Goal: Information Seeking & Learning: Find specific fact

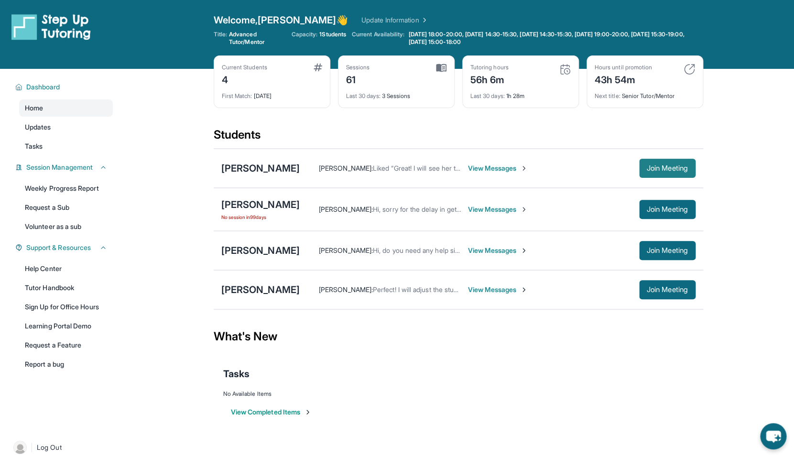
click at [653, 162] on button "Join Meeting" at bounding box center [667, 168] width 56 height 19
click at [282, 167] on div "[PERSON_NAME]" at bounding box center [260, 168] width 78 height 13
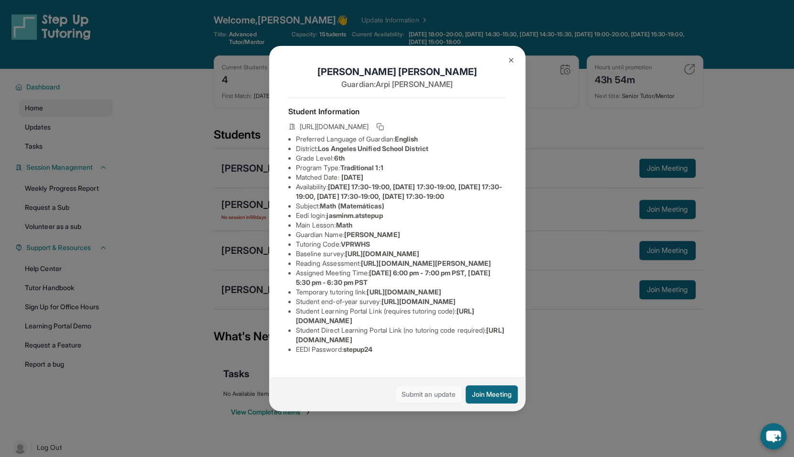
click at [425, 391] on link "Submit an update" at bounding box center [429, 394] width 66 height 18
click at [490, 390] on button "Join Meeting" at bounding box center [492, 394] width 52 height 18
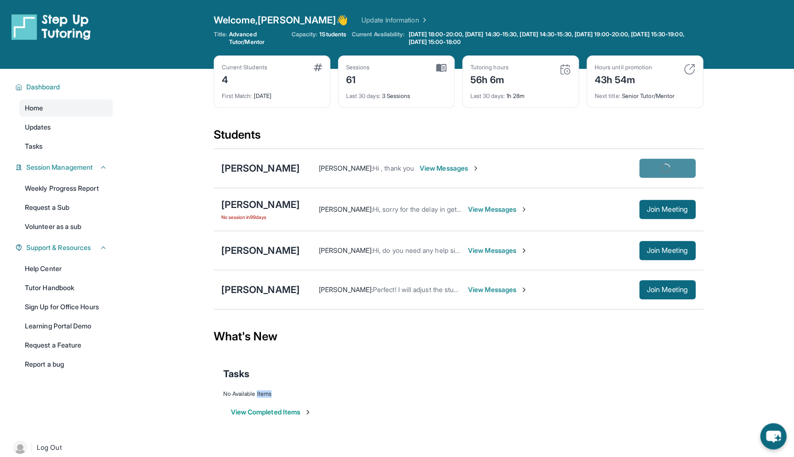
click at [490, 390] on div "No Available Items" at bounding box center [458, 394] width 471 height 8
click at [247, 184] on div "[PERSON_NAME] [PERSON_NAME] : Hi , thank you View Messages Join Meeting" at bounding box center [459, 168] width 490 height 39
click at [253, 178] on div "[PERSON_NAME] [PERSON_NAME] : Hi , thank you View Messages Join Meeting" at bounding box center [459, 168] width 490 height 39
click at [266, 173] on div "[PERSON_NAME]" at bounding box center [260, 168] width 78 height 13
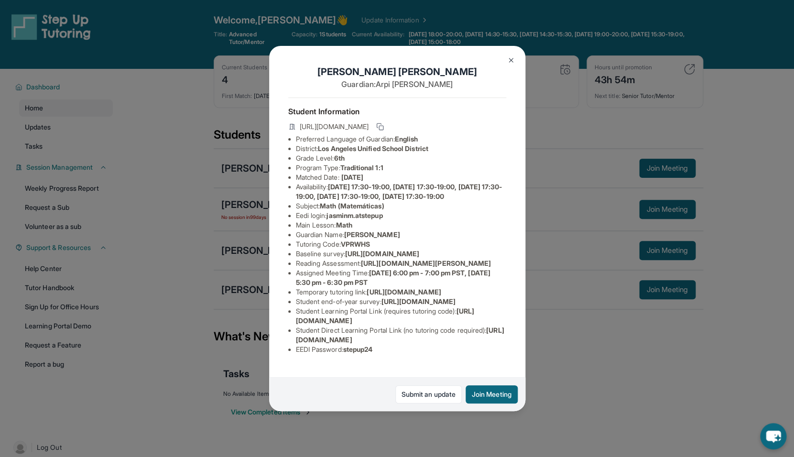
scroll to position [84, 1]
drag, startPoint x: 346, startPoint y: 362, endPoint x: 385, endPoint y: 361, distance: 38.7
click at [385, 354] on li "EEDI Password : stepup24" at bounding box center [401, 350] width 210 height 10
copy li "stepup24"
click at [362, 353] on span "stepup24" at bounding box center [358, 349] width 30 height 8
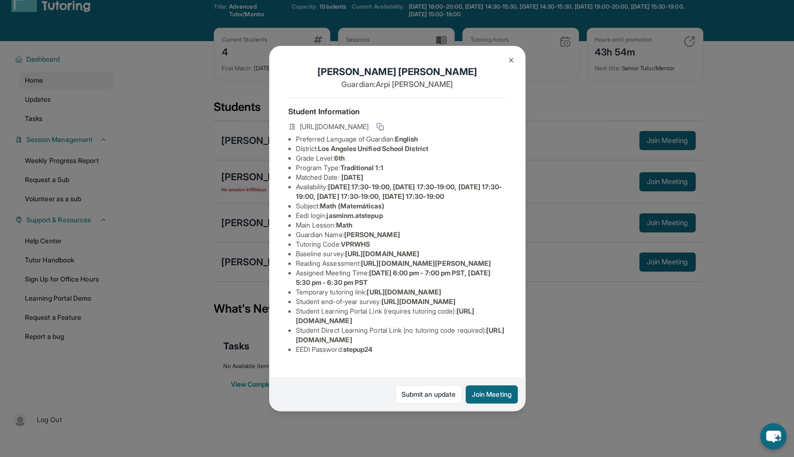
scroll to position [34, 0]
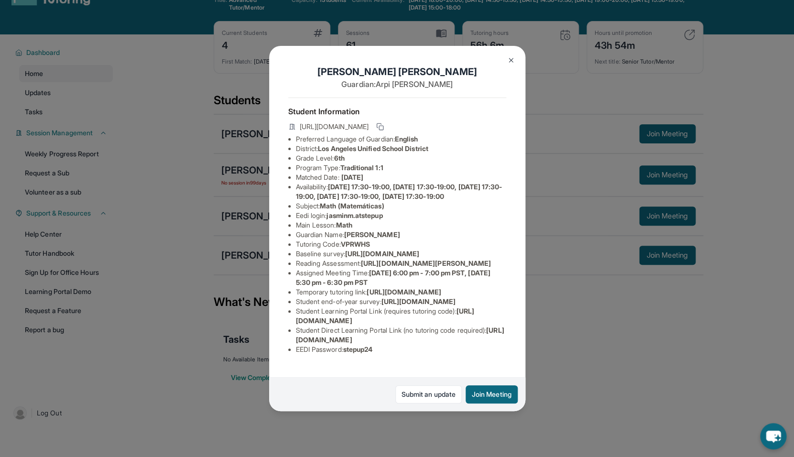
click at [539, 386] on div "[PERSON_NAME] Guardian: [PERSON_NAME] Student Information [URL][DOMAIN_NAME] Pr…" at bounding box center [397, 228] width 794 height 457
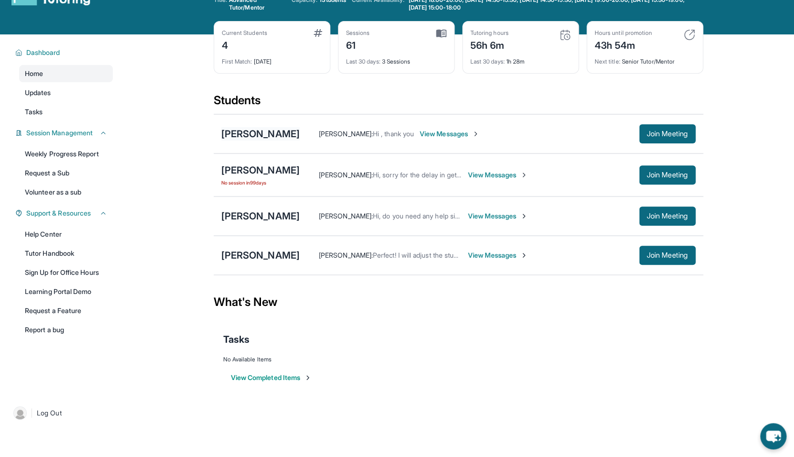
click at [245, 134] on div "[PERSON_NAME]" at bounding box center [260, 133] width 78 height 13
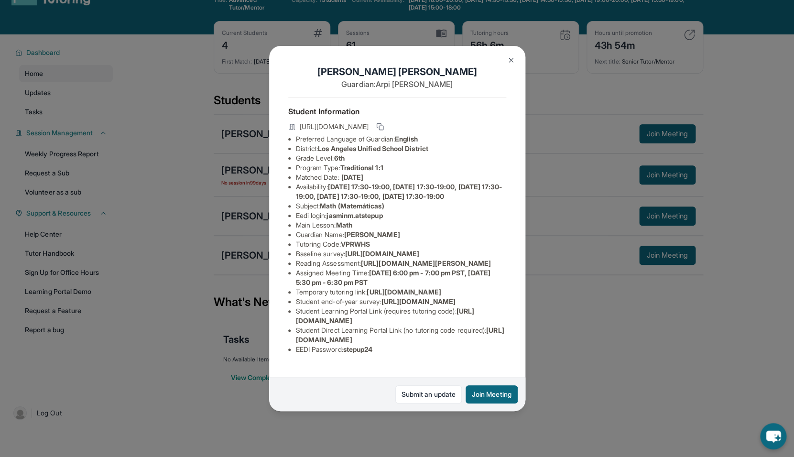
scroll to position [84, 0]
click at [354, 353] on span "stepup24" at bounding box center [358, 349] width 30 height 8
copy li "stepup24"
click at [389, 339] on li "Student Direct Learning Portal Link (no tutoring code required) : [URL][DOMAIN_…" at bounding box center [401, 335] width 210 height 19
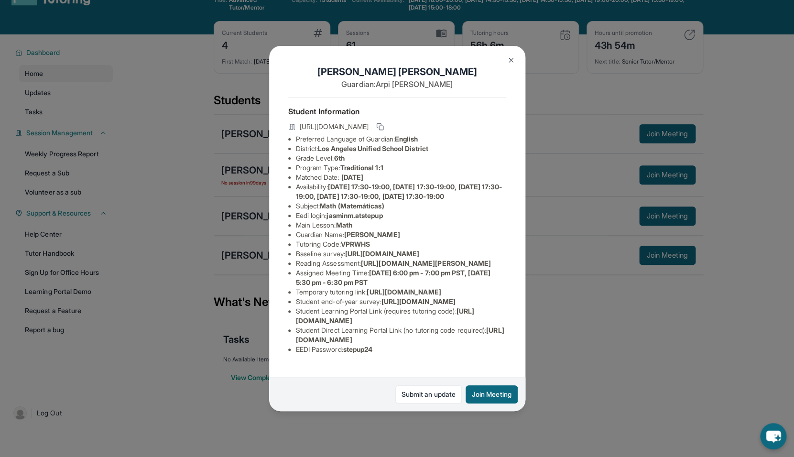
drag, startPoint x: 328, startPoint y: 219, endPoint x: 367, endPoint y: 206, distance: 41.4
click at [367, 259] on li "Reading Assessment : [URL][DOMAIN_NAME][PERSON_NAME]" at bounding box center [401, 264] width 210 height 10
copy span "[URL][DOMAIN_NAME]"
click at [409, 259] on li "Reading Assessment : [URL][DOMAIN_NAME][PERSON_NAME]" at bounding box center [401, 264] width 210 height 10
